Goal: Task Accomplishment & Management: Complete application form

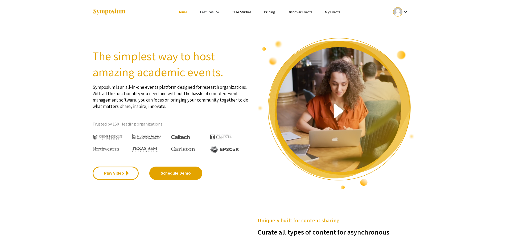
click at [398, 10] on div at bounding box center [397, 11] width 9 height 9
click at [400, 25] on button "My Account" at bounding box center [403, 26] width 33 height 13
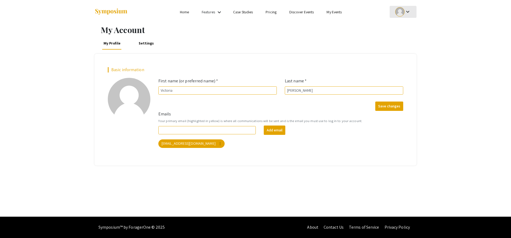
click at [408, 14] on mat-icon "keyboard_arrow_down" at bounding box center [408, 12] width 6 height 6
click at [405, 38] on button "My Submissions" at bounding box center [406, 39] width 33 height 13
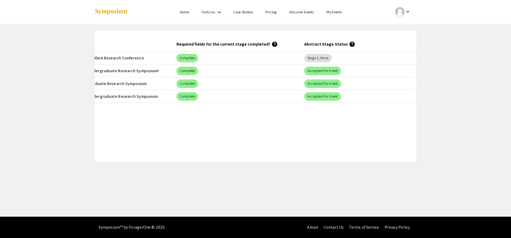
scroll to position [0, 209]
click at [315, 58] on mat-chip "Stage 1, None" at bounding box center [317, 58] width 27 height 9
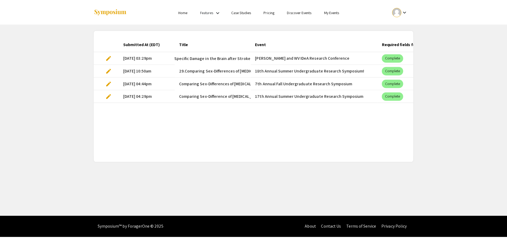
scroll to position [0, 0]
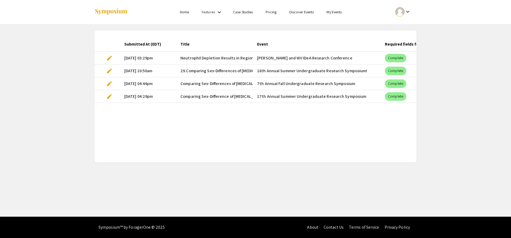
click at [106, 57] on span "edit" at bounding box center [109, 58] width 6 height 6
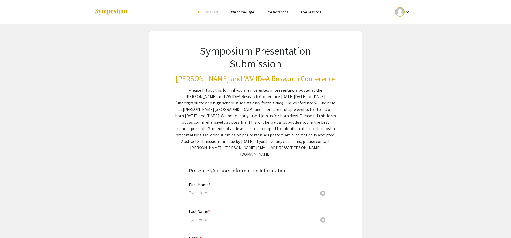
type input "Victoria"
type input "[PERSON_NAME]"
type input "[EMAIL_ADDRESS][DOMAIN_NAME]"
radio input "true"
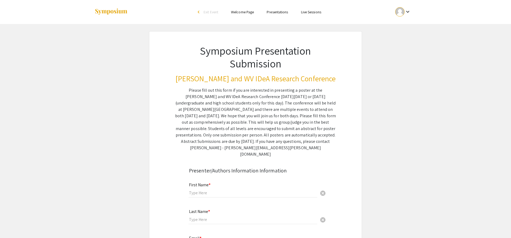
type input "Undergraduate IMMB Internship Program"
radio input "true"
type input "Immunology & Medical Microbiology"
radio input "true"
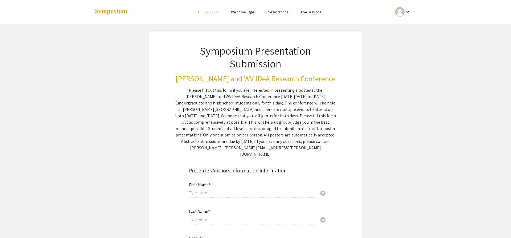
type input "[PERSON_NAME]"
type input "[EMAIL_ADDRESS][DOMAIN_NAME]"
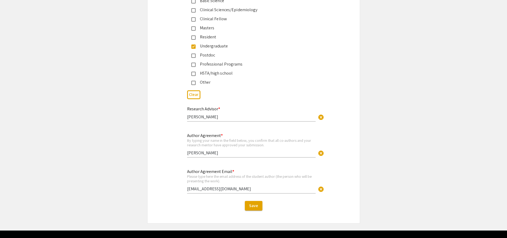
scroll to position [2686, 0]
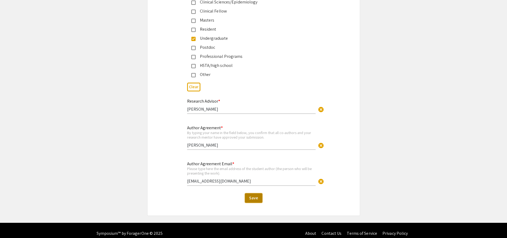
click at [250, 195] on span "Save" at bounding box center [253, 198] width 9 height 6
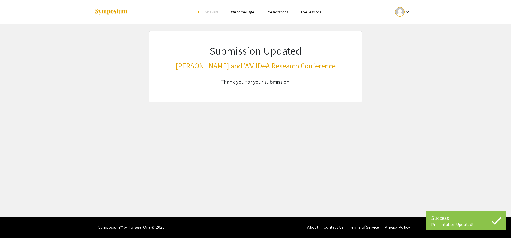
click at [200, 12] on div "arrow_back_ios" at bounding box center [199, 11] width 3 height 3
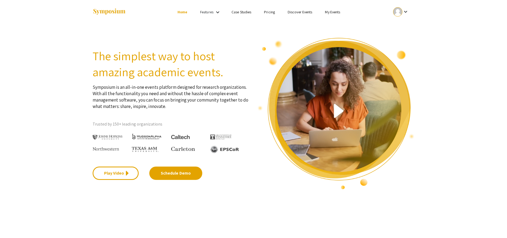
click at [402, 13] on div at bounding box center [397, 11] width 9 height 9
click at [400, 27] on button "My Account" at bounding box center [403, 26] width 33 height 13
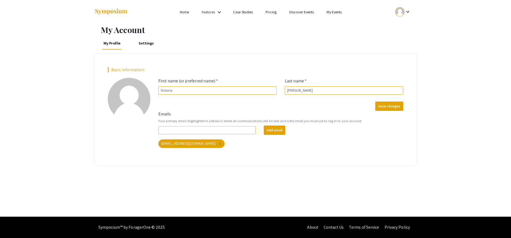
click at [411, 14] on div "keyboard_arrow_down" at bounding box center [403, 12] width 18 height 12
click at [406, 43] on button "My Submissions" at bounding box center [406, 39] width 33 height 13
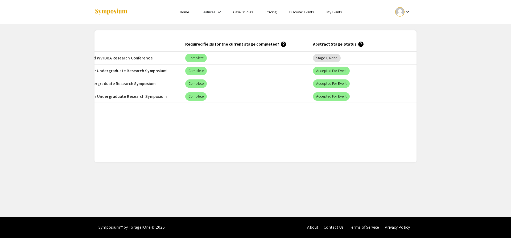
scroll to position [0, 220]
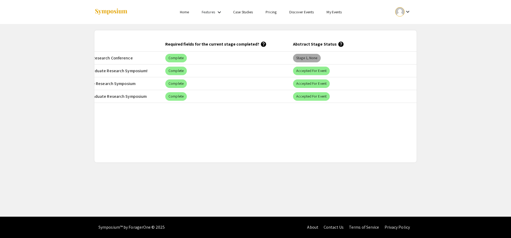
click at [311, 59] on mat-chip "Stage 1, None" at bounding box center [306, 58] width 27 height 9
click at [411, 21] on ul "keyboard_arrow_down" at bounding box center [363, 12] width 106 height 24
click at [401, 15] on div at bounding box center [399, 11] width 9 height 9
click at [312, 60] on div at bounding box center [255, 119] width 511 height 238
click at [313, 65] on mat-cell "Accepted for Event" at bounding box center [353, 70] width 128 height 13
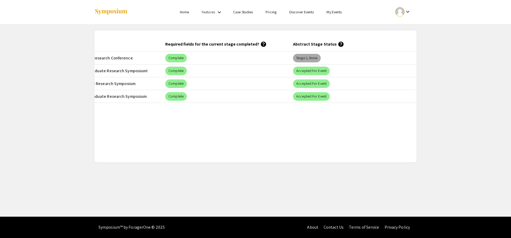
click at [303, 60] on mat-chip "Stage 1, None" at bounding box center [306, 58] width 27 height 9
